Goal: Task Accomplishment & Management: Use online tool/utility

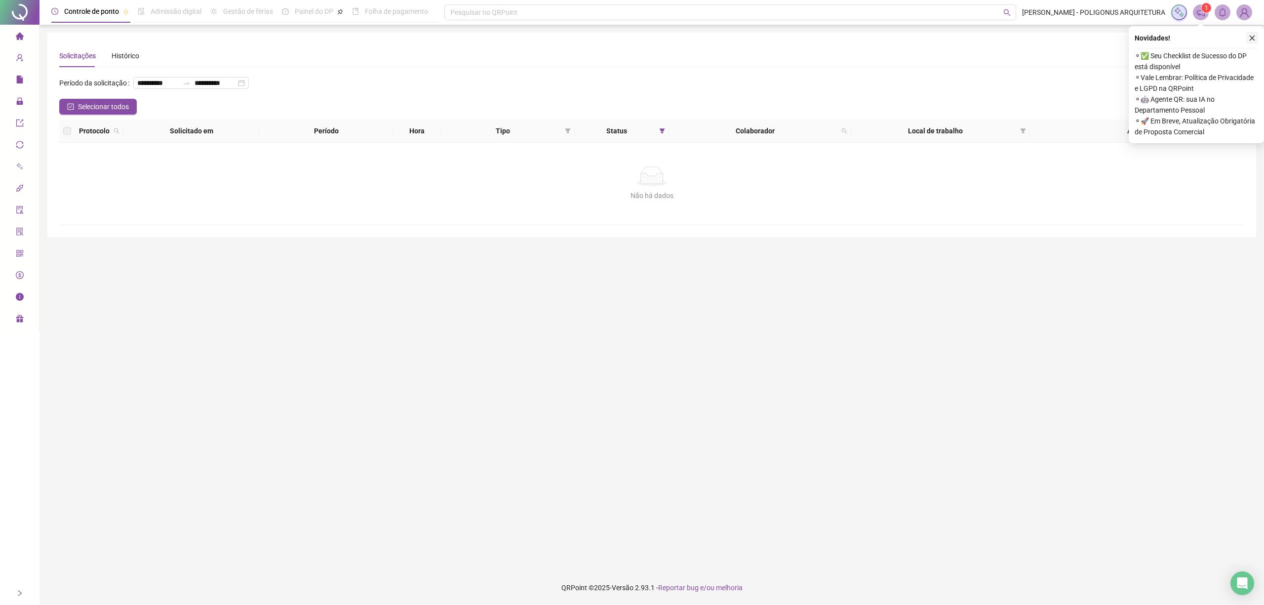
click at [1253, 40] on icon "close" at bounding box center [1252, 38] width 7 height 7
click at [1255, 40] on icon "close" at bounding box center [1252, 38] width 7 height 7
click at [1256, 37] on button "button" at bounding box center [1252, 38] width 12 height 12
click at [1252, 40] on icon "close" at bounding box center [1252, 38] width 7 height 7
